Goal: Book appointment/travel/reservation

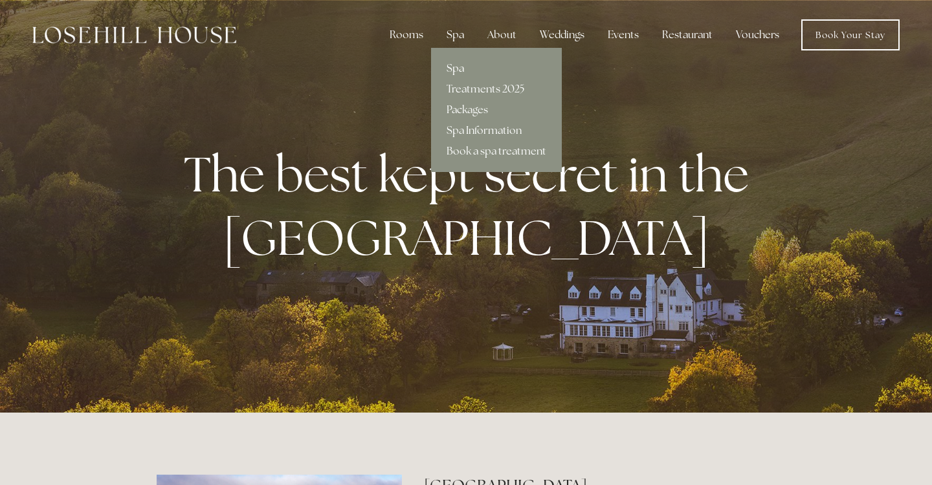
click at [461, 69] on link "Spa" at bounding box center [496, 68] width 131 height 21
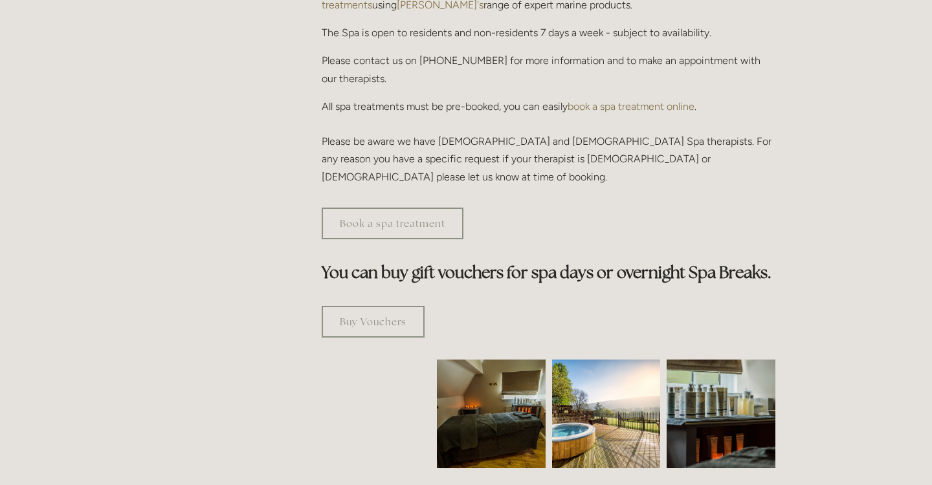
scroll to position [573, 0]
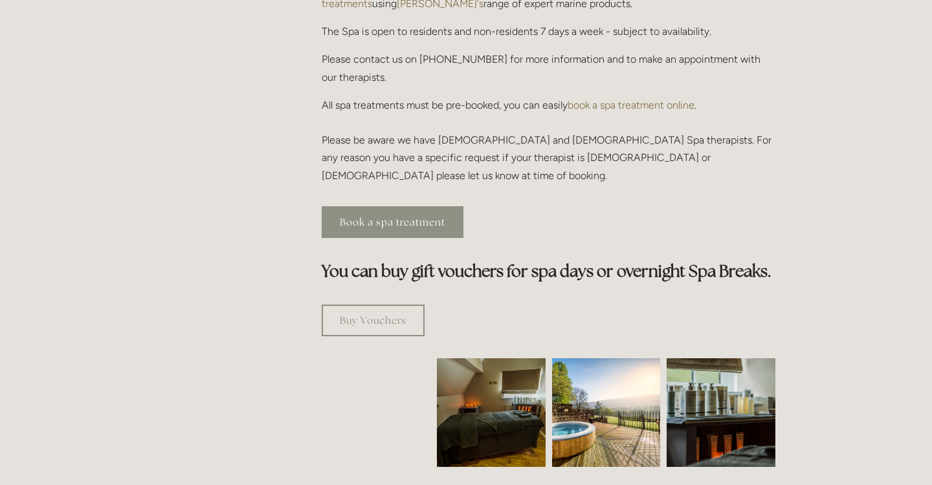
click at [422, 206] on link "Book a spa treatment" at bounding box center [393, 222] width 142 height 32
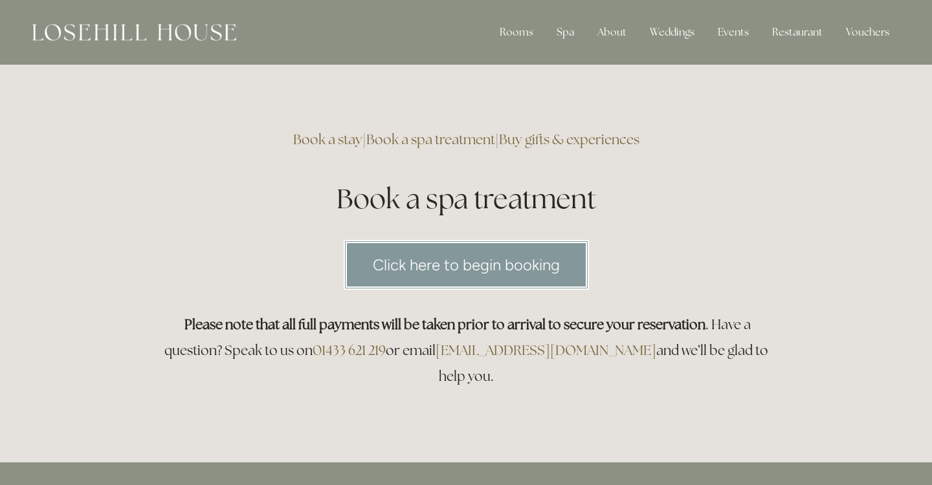
click at [433, 267] on link "Click here to begin booking" at bounding box center [466, 265] width 245 height 50
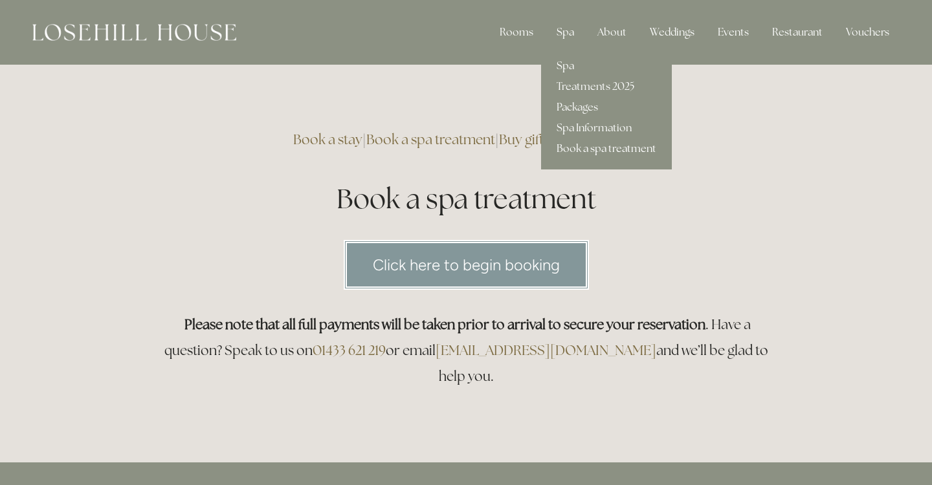
click at [585, 151] on link "Book a spa treatment" at bounding box center [606, 148] width 131 height 21
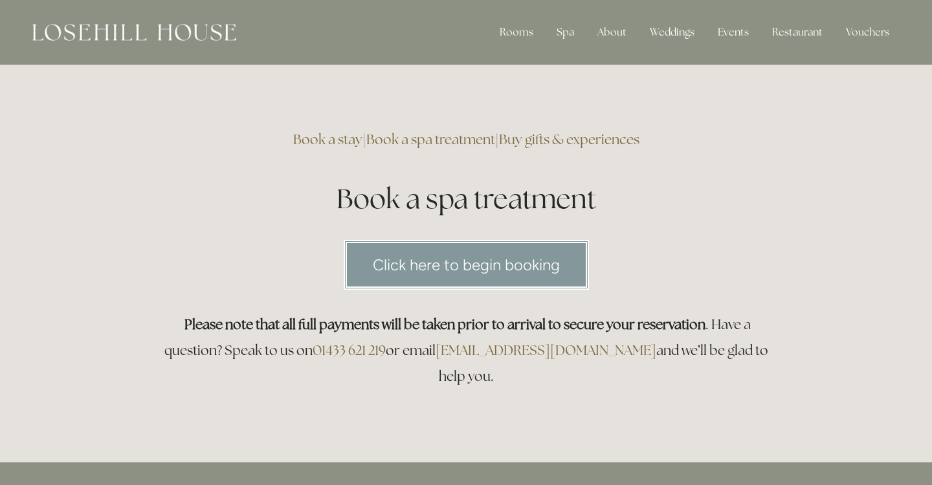
click at [424, 262] on link "Click here to begin booking" at bounding box center [466, 265] width 245 height 50
